Goal: Obtain resource: Download file/media

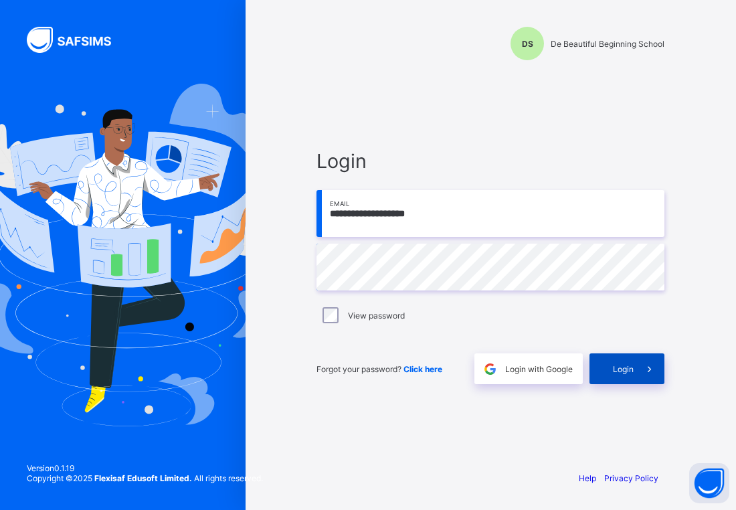
click at [627, 374] on div "Login" at bounding box center [626, 368] width 75 height 31
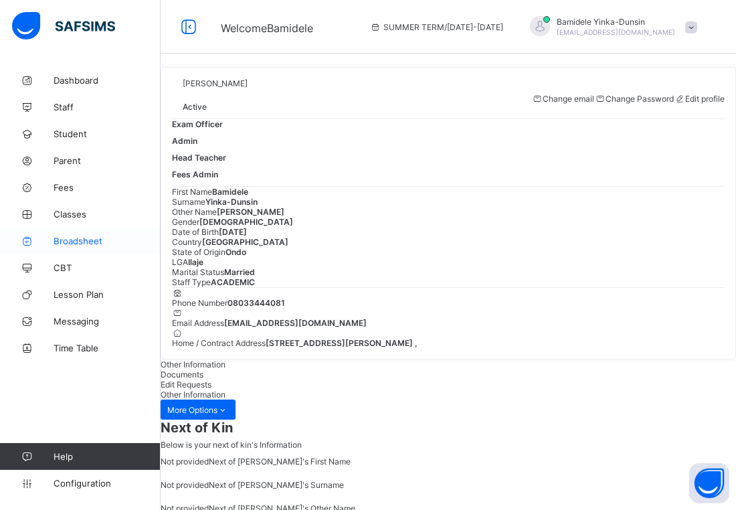
click at [87, 242] on span "Broadsheet" at bounding box center [107, 240] width 107 height 11
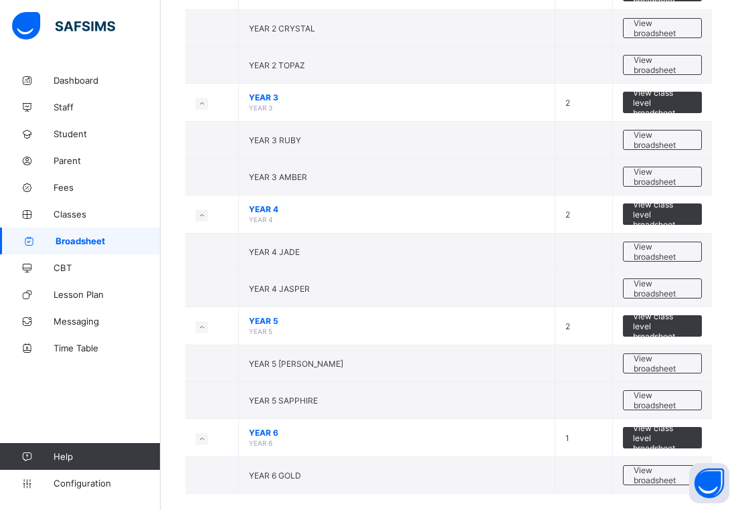
scroll to position [729, 0]
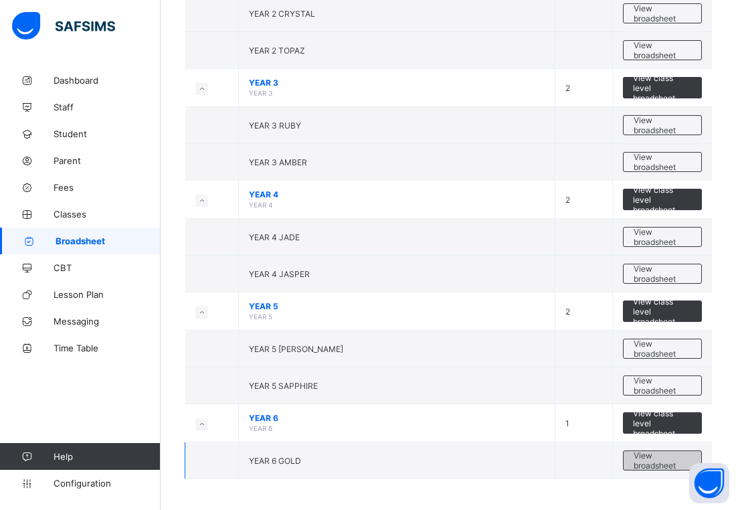
click at [647, 461] on span "View broadsheet" at bounding box center [663, 460] width 58 height 20
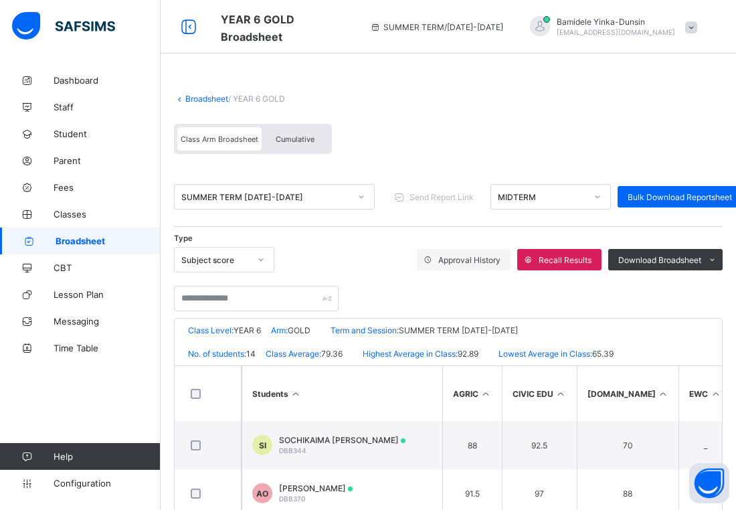
click at [597, 194] on icon at bounding box center [597, 196] width 8 height 13
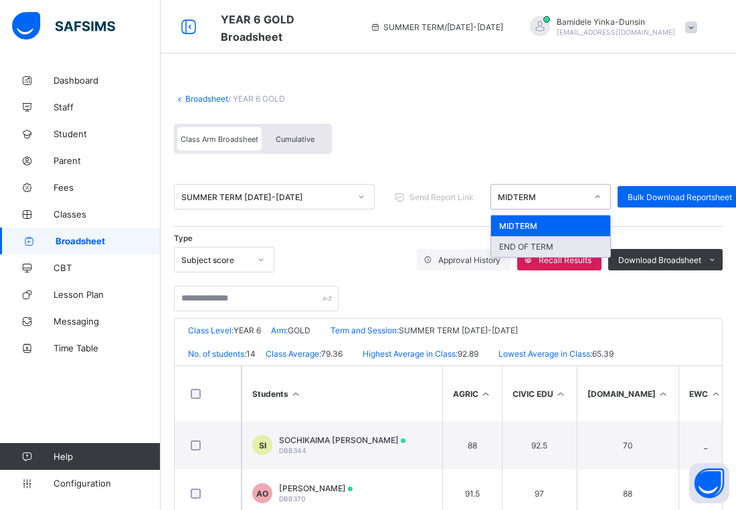
click at [572, 243] on div "END OF TERM" at bounding box center [550, 246] width 119 height 21
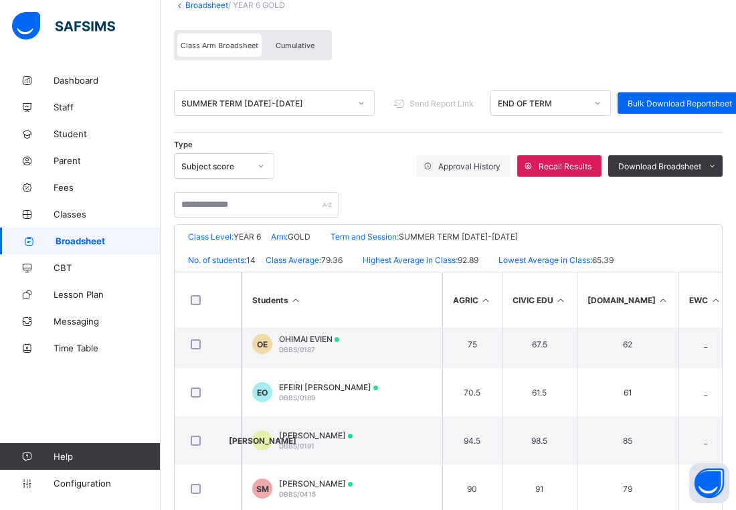
scroll to position [300, 0]
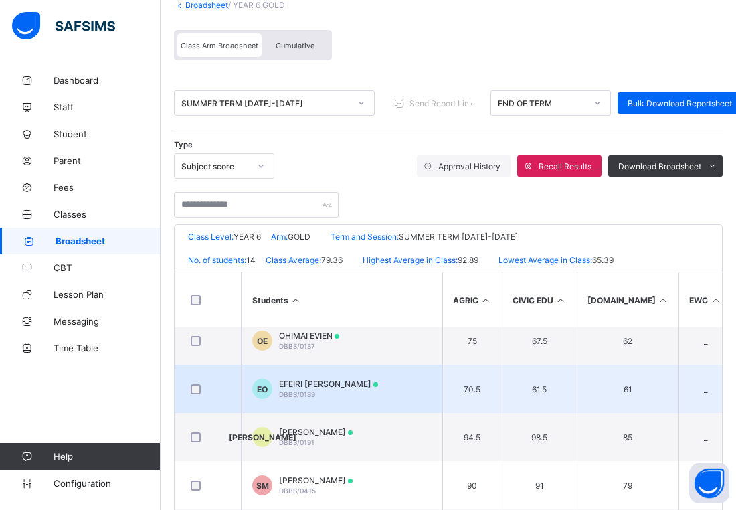
click at [395, 386] on td "EO EFEIRI [PERSON_NAME] DBBS/0189" at bounding box center [341, 389] width 201 height 48
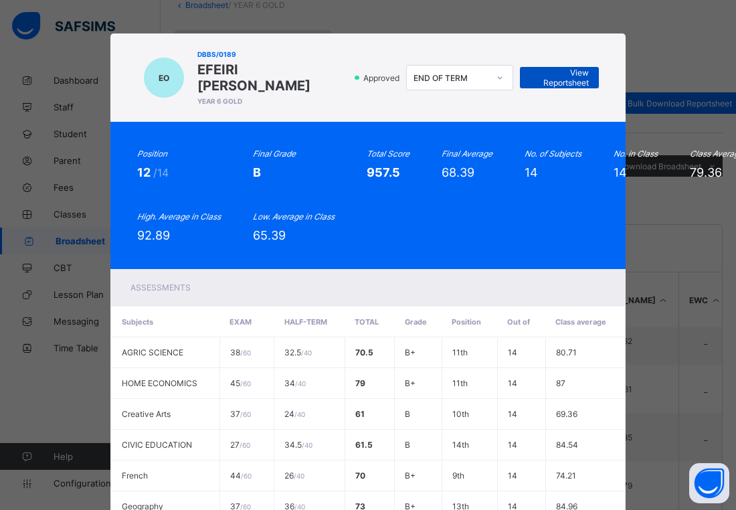
click at [571, 72] on span "View Reportsheet" at bounding box center [559, 78] width 59 height 20
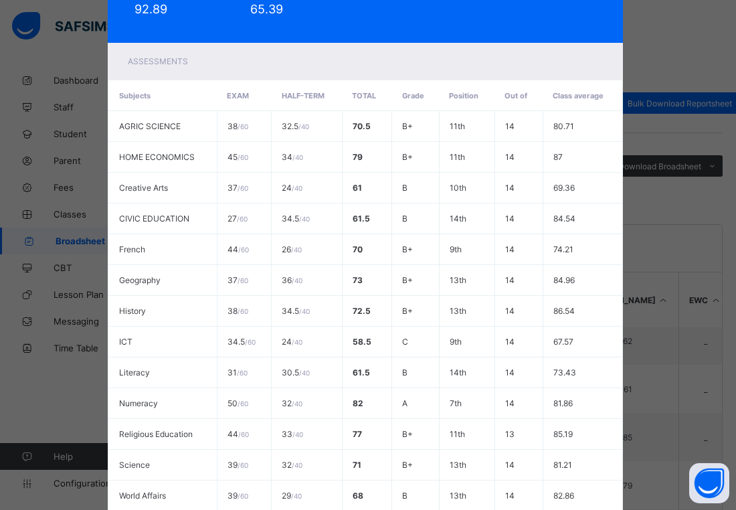
scroll to position [372, 3]
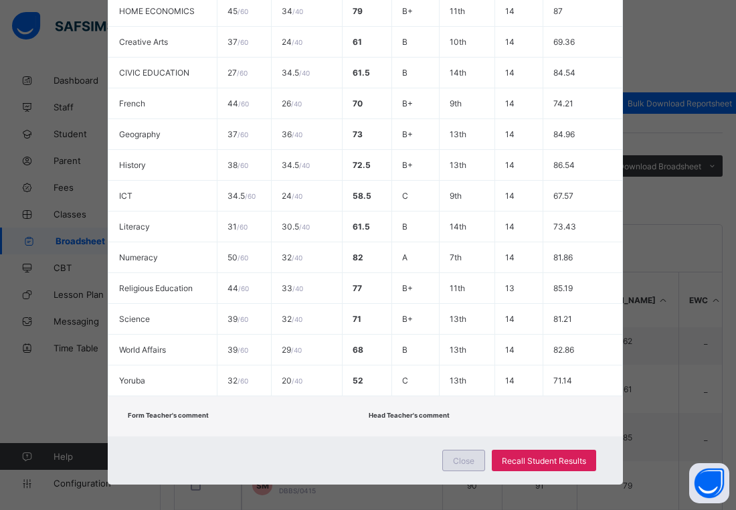
click at [454, 450] on div "Close" at bounding box center [463, 460] width 43 height 21
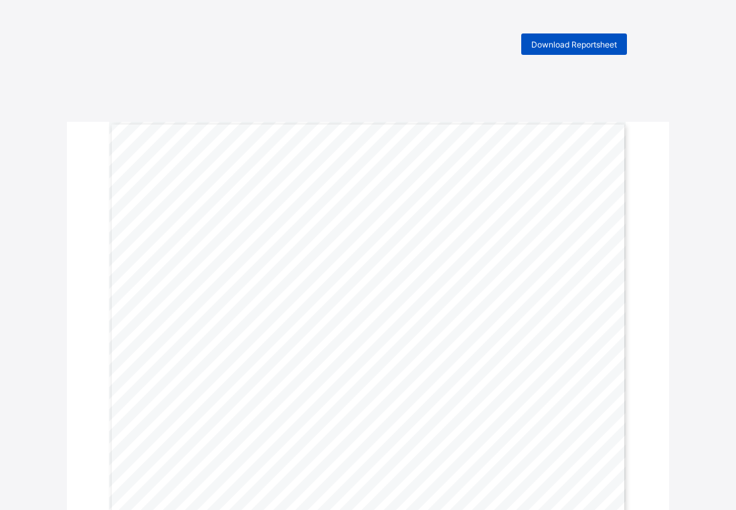
click at [588, 46] on span "Download Reportsheet" at bounding box center [574, 44] width 86 height 10
click at [573, 51] on div "Download Reportsheet" at bounding box center [574, 43] width 106 height 21
